Goal: Check status

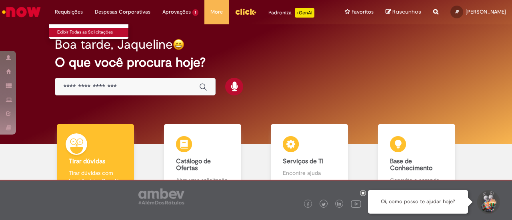
click at [72, 32] on link "Exibir Todas as Solicitações" at bounding box center [93, 32] width 88 height 9
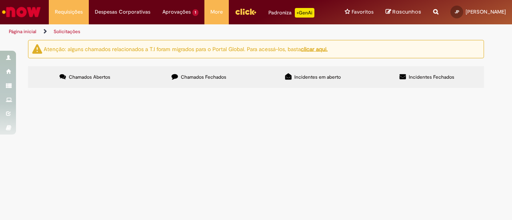
click at [213, 78] on span "Chamados Fechados" at bounding box center [204, 77] width 46 height 6
click at [0, 0] on span "Boa tarde. De acordo com a diretriz da DGG de ajustar analistas para supervisor…" at bounding box center [0, 0] width 0 height 0
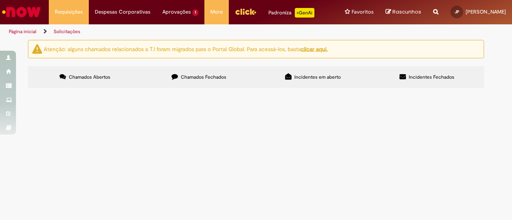
click at [0, 0] on tbody "R13336986 Movimentação / Transferência de Funcionários Necessário fazer o pagam…" at bounding box center [0, 0] width 0 height 0
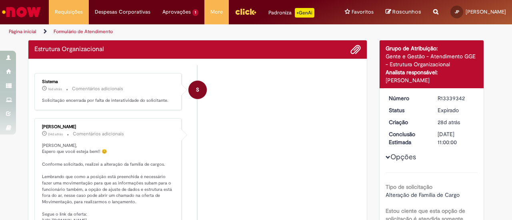
click at [344, 100] on li "S Sistema 16d atrás 16 dias atrás Comentários adicionais Solicitação encerrada …" at bounding box center [197, 91] width 326 height 37
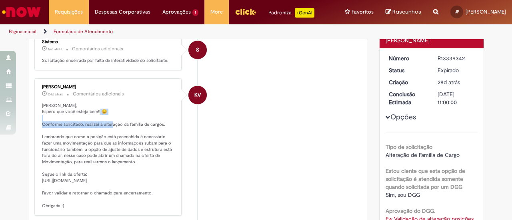
scroll to position [86, 0]
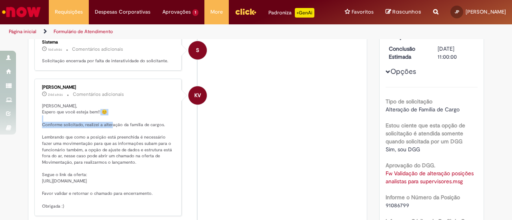
drag, startPoint x: 62, startPoint y: 120, endPoint x: 161, endPoint y: 190, distance: 120.3
click at [161, 190] on p "[PERSON_NAME], Espero que você esteja bem!! 😊 Conforme solicitado, realizei a a…" at bounding box center [108, 156] width 133 height 107
click at [189, 180] on div "KV" at bounding box center [198, 166] width 20 height 163
